Goal: Navigation & Orientation: Find specific page/section

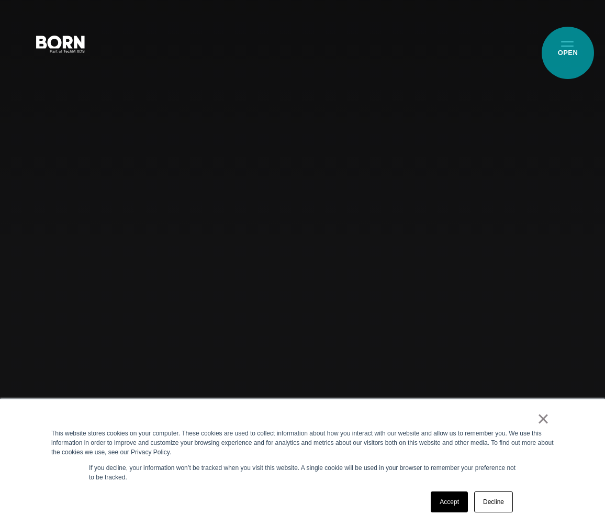
click at [566, 55] on div "Combining creative, content, and commerce to drive change. Imagine, build, and …" at bounding box center [302, 263] width 605 height 526
click at [567, 48] on button "Primary Menu" at bounding box center [567, 43] width 25 height 22
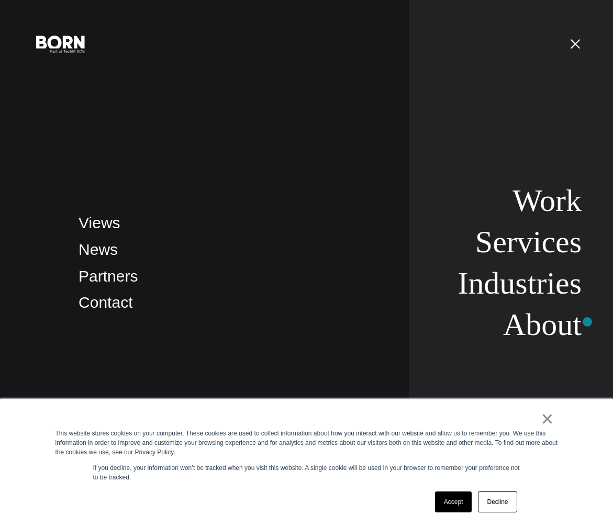
click at [554, 333] on link "About" at bounding box center [542, 324] width 78 height 35
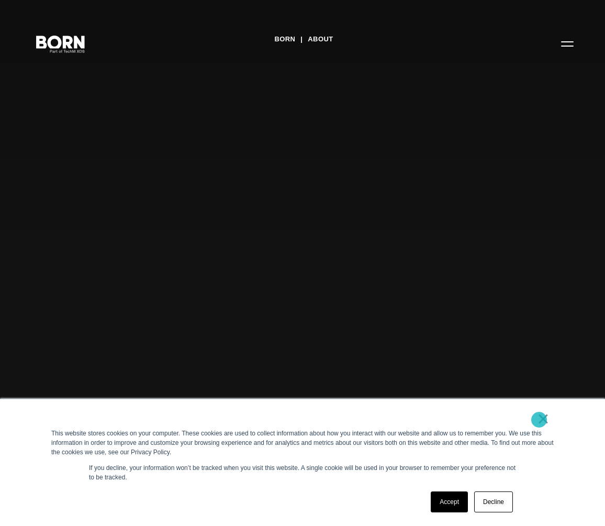
click at [539, 420] on link "×" at bounding box center [543, 418] width 13 height 9
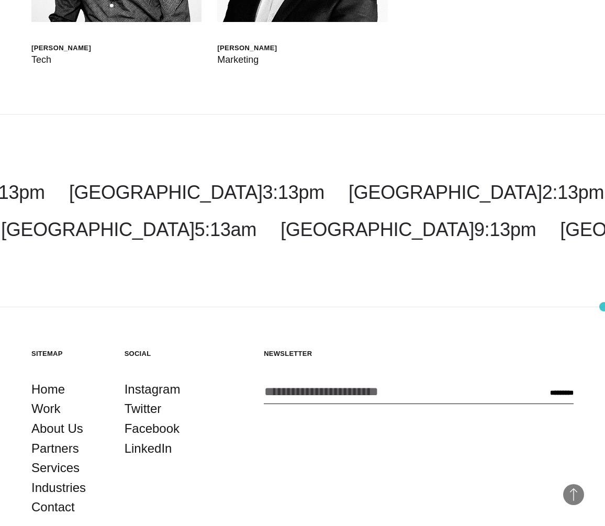
scroll to position [3762, 0]
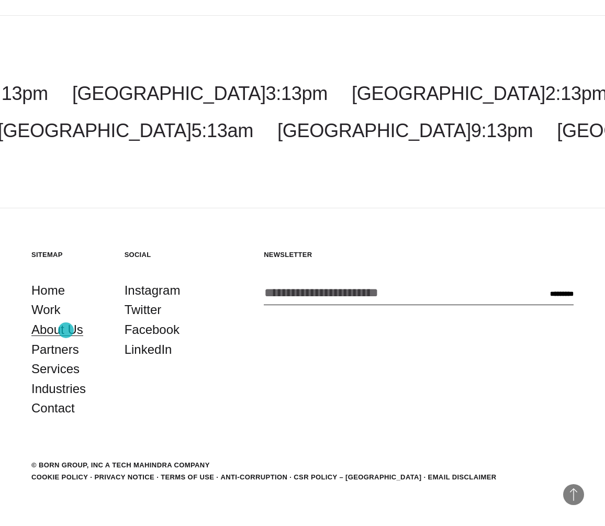
click at [66, 330] on link "About Us" at bounding box center [57, 330] width 52 height 20
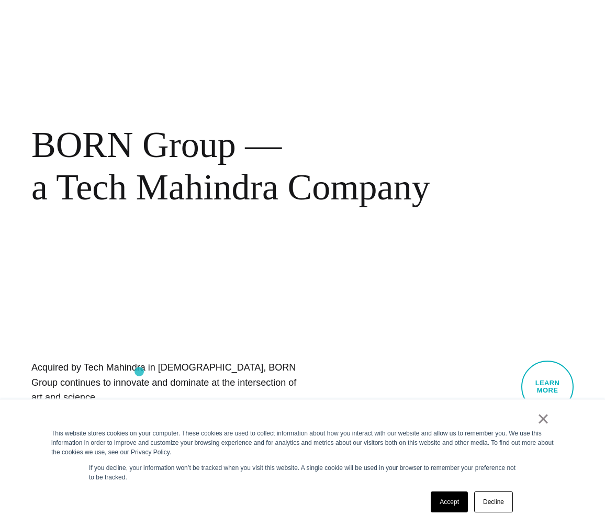
scroll to position [680, 0]
